Goal: Task Accomplishment & Management: Use online tool/utility

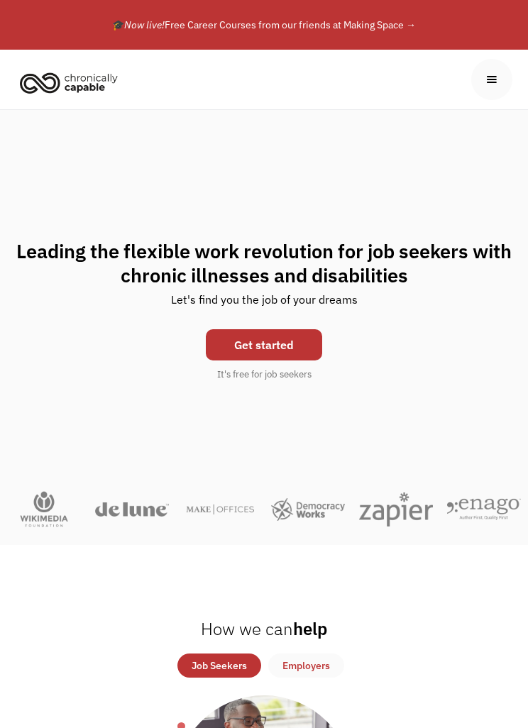
click at [509, 71] on div "menu" at bounding box center [491, 79] width 41 height 41
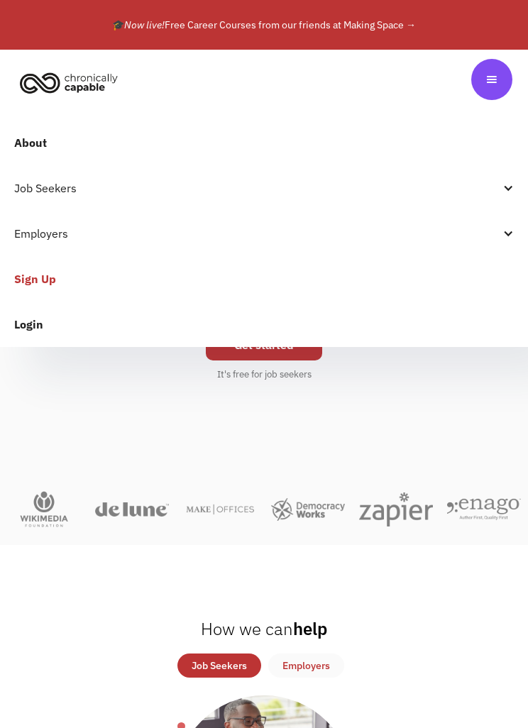
click at [59, 324] on link "Login" at bounding box center [264, 324] width 528 height 45
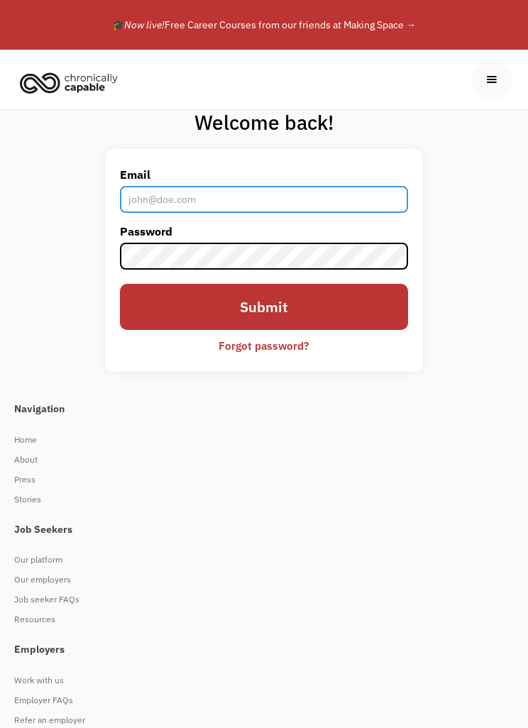
type input "oscarcardez@gmail.com"
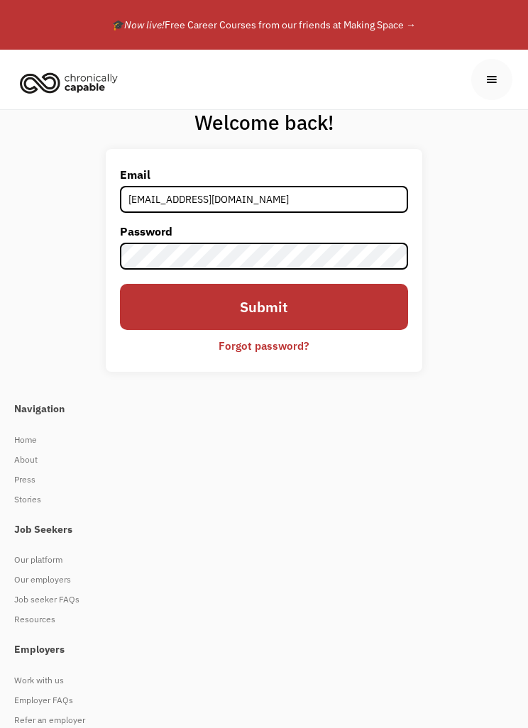
click at [263, 307] on input "Submit" at bounding box center [264, 307] width 288 height 46
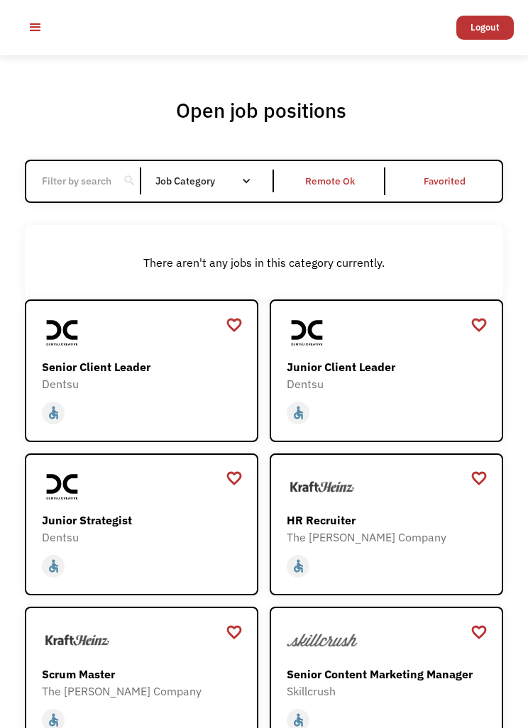
click at [341, 190] on div "Remote Ok" at bounding box center [330, 180] width 50 height 17
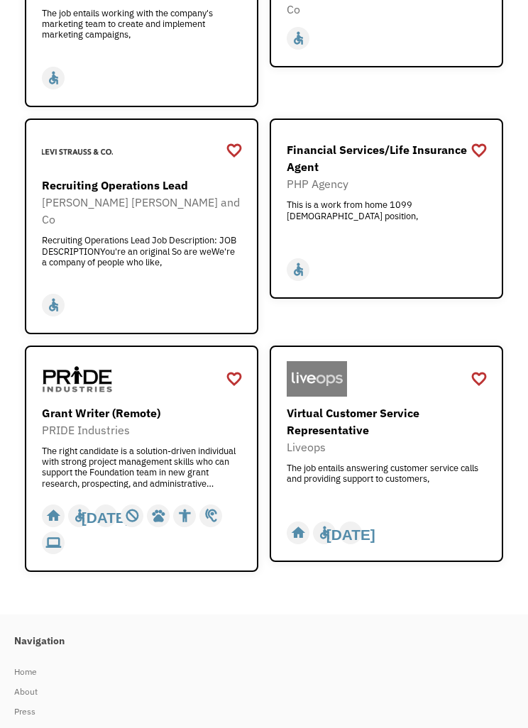
scroll to position [3288, 0]
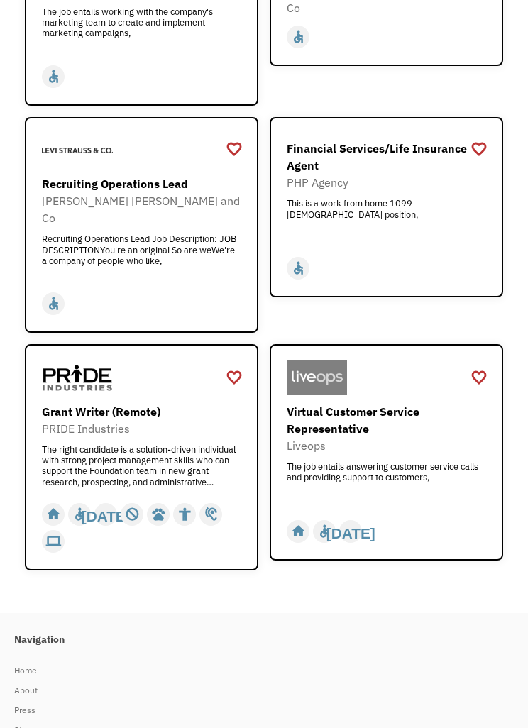
click at [415, 461] on div "The job entails answering customer service calls and providing support to custo…" at bounding box center [386, 482] width 199 height 43
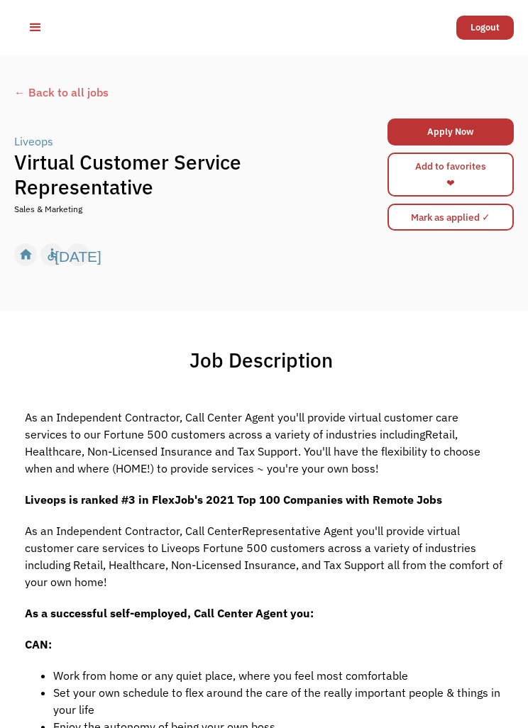
click at [72, 89] on div "← Back to all jobs" at bounding box center [264, 99] width 500 height 31
